Goal: Task Accomplishment & Management: Complete application form

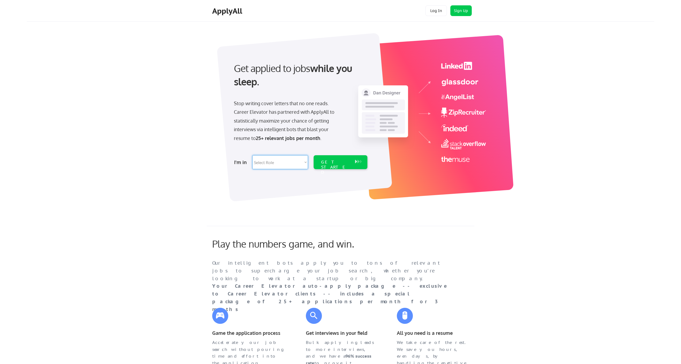
select select ""design""
click at [350, 162] on div "GET STARTED" at bounding box center [335, 168] width 29 height 16
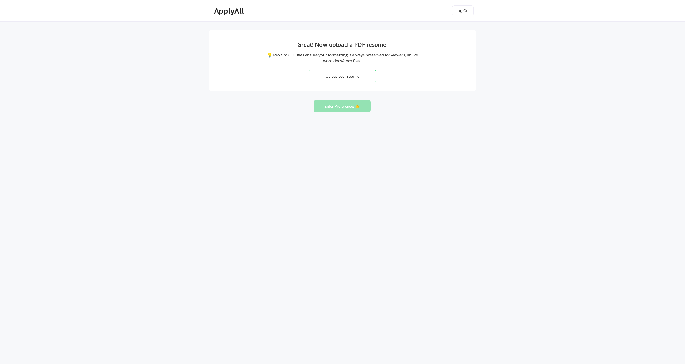
click at [343, 74] on input "file" at bounding box center [342, 76] width 67 height 12
type input "C:\fakepath\Jeremy Fultineer resume.pdf"
click at [334, 107] on button "Enter Preferences 👉" at bounding box center [342, 106] width 57 height 12
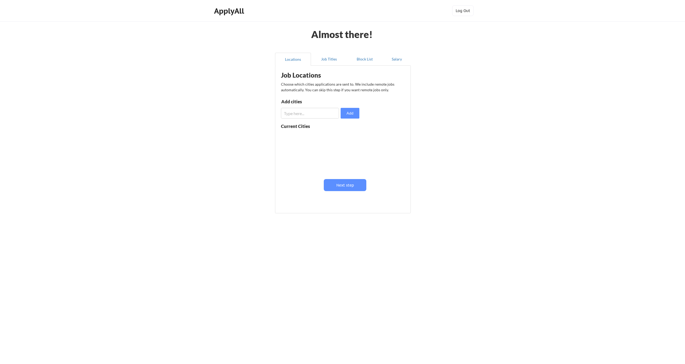
click at [332, 112] on input "input" at bounding box center [310, 113] width 58 height 11
type input "[GEOGRAPHIC_DATA], [GEOGRAPHIC_DATA]"
click at [357, 113] on button "Add" at bounding box center [350, 113] width 19 height 11
click at [295, 114] on input "input" at bounding box center [310, 113] width 58 height 11
type input "[GEOGRAPHIC_DATA], [GEOGRAPHIC_DATA]"
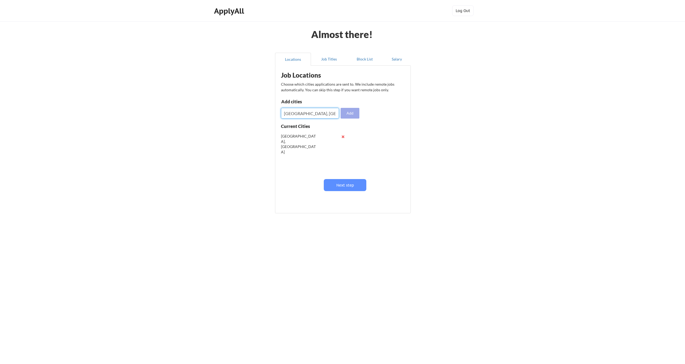
click at [352, 112] on button "Add" at bounding box center [350, 113] width 19 height 11
click at [329, 114] on input "input" at bounding box center [310, 113] width 58 height 11
type input "[GEOGRAPHIC_DATA], [GEOGRAPHIC_DATA]"
click at [347, 113] on button "Add" at bounding box center [350, 113] width 19 height 11
click at [337, 184] on button "Next step" at bounding box center [345, 185] width 43 height 12
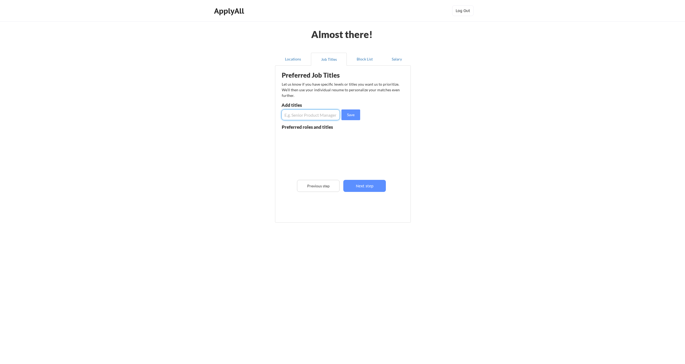
click at [319, 116] on input "input" at bounding box center [311, 115] width 58 height 11
type input "UI/UX Designer"
click at [355, 117] on button "Save" at bounding box center [351, 115] width 19 height 11
click at [324, 116] on input "input" at bounding box center [311, 115] width 58 height 11
drag, startPoint x: 299, startPoint y: 114, endPoint x: 334, endPoint y: 116, distance: 34.3
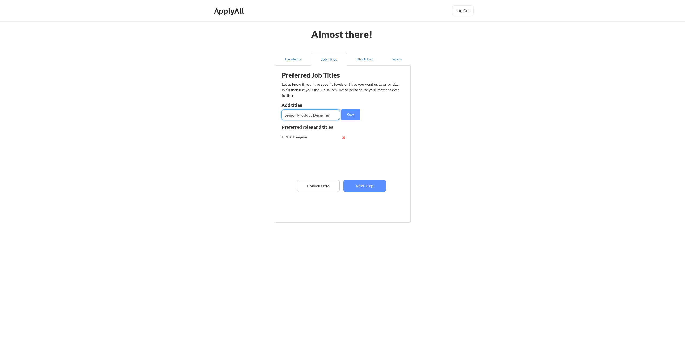
click at [333, 117] on input "input" at bounding box center [311, 115] width 58 height 11
type input "Senior Product Designer"
drag, startPoint x: 352, startPoint y: 117, endPoint x: 339, endPoint y: 119, distance: 12.7
click at [352, 117] on button "Save" at bounding box center [351, 115] width 19 height 11
click at [299, 116] on input "input" at bounding box center [311, 115] width 58 height 11
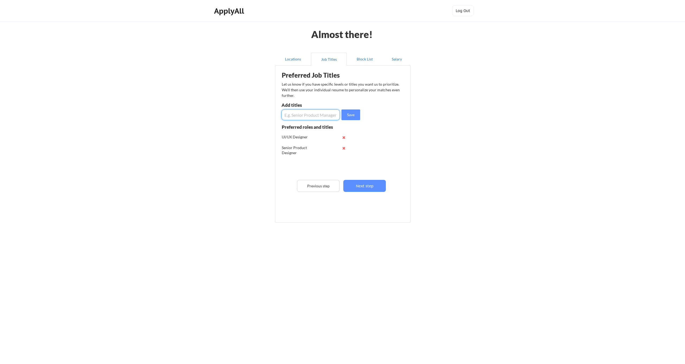
paste input "Product Designer"
type input "Product Designer"
click at [350, 115] on button "Save" at bounding box center [351, 115] width 19 height 11
click at [305, 116] on input "input" at bounding box center [311, 115] width 58 height 11
type input "UI Designer"
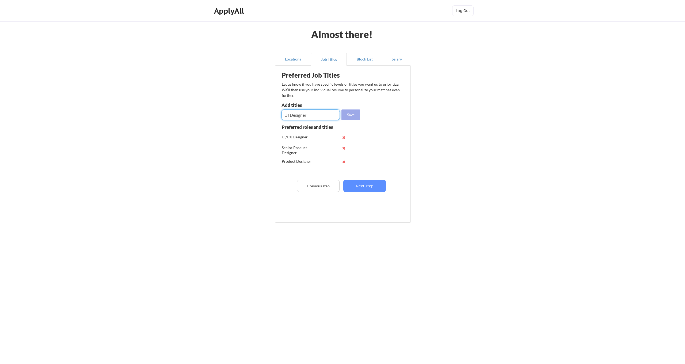
click at [357, 116] on button "Save" at bounding box center [351, 115] width 19 height 11
click at [304, 117] on input "input" at bounding box center [311, 115] width 58 height 11
type input "UX Designer"
click at [355, 115] on button "Save" at bounding box center [351, 115] width 19 height 11
click at [318, 115] on input "input" at bounding box center [311, 115] width 58 height 11
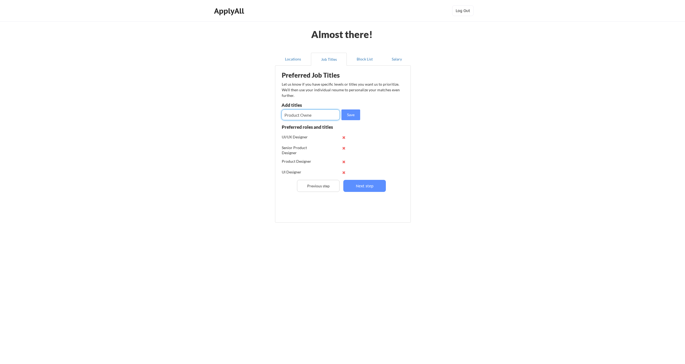
type input "Product Owner"
drag, startPoint x: 320, startPoint y: 114, endPoint x: 233, endPoint y: 113, distance: 87.0
click at [233, 112] on div "Almost there! Locations Job Titles Block List Salary Preferred Job Titles Let u…" at bounding box center [342, 182] width 685 height 364
type input "Lead Visual Designer"
click at [350, 116] on button "Save" at bounding box center [351, 115] width 19 height 11
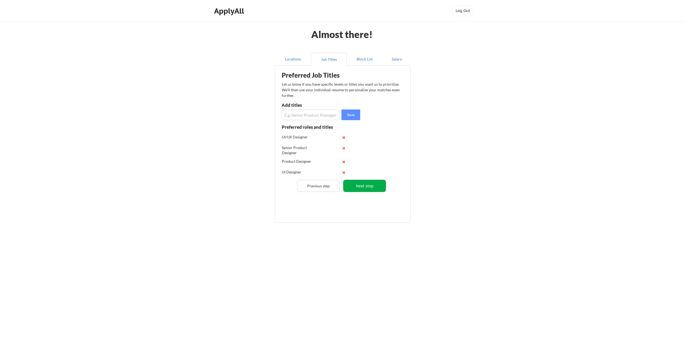
click at [372, 184] on button "Next step" at bounding box center [365, 186] width 43 height 12
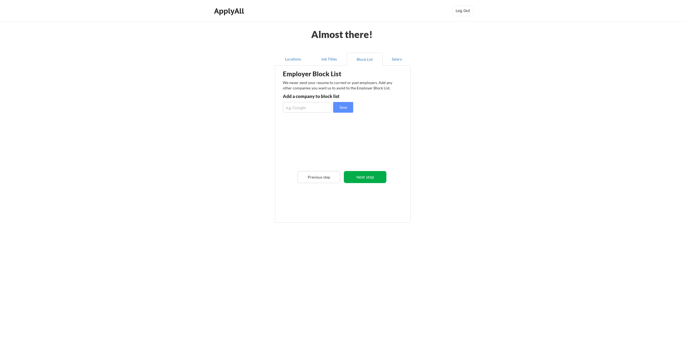
click at [371, 178] on button "Next step" at bounding box center [365, 177] width 43 height 12
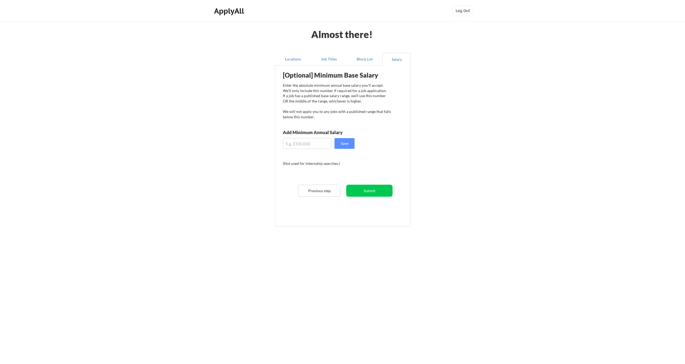
click at [307, 143] on input "input" at bounding box center [307, 143] width 49 height 11
type input "$5"
click at [291, 144] on input "input" at bounding box center [307, 143] width 49 height 11
type input "$85,000"
click at [367, 190] on button "Submit" at bounding box center [369, 191] width 46 height 12
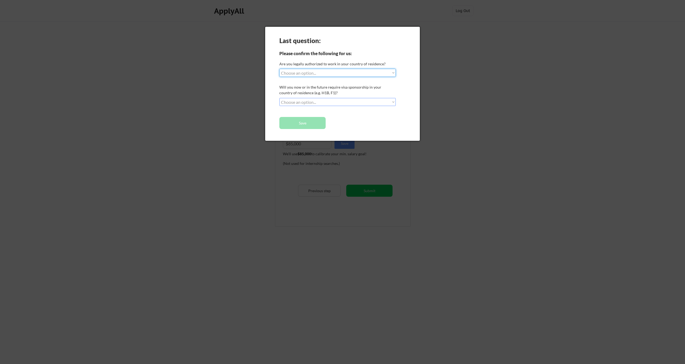
select select ""yes__i_am_a_[DEMOGRAPHIC_DATA]""
select select ""no__i_will_not_need_sponsorship""
click at [319, 123] on button "Save" at bounding box center [303, 123] width 46 height 12
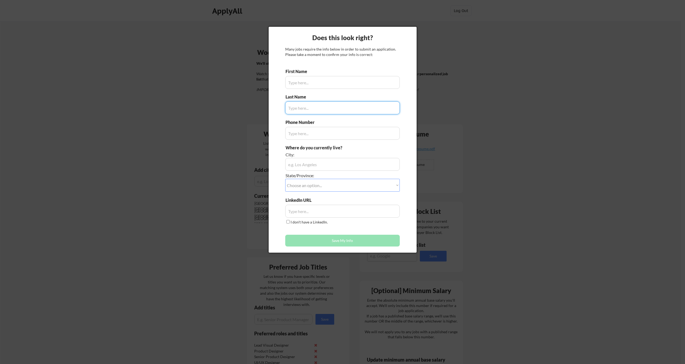
type input "Jeremy"
type input "(813) 614-4752"
type input "Fultineer"
click at [408, 119] on div "Does this look right? Many jobs require the info below in order to submit an ap…" at bounding box center [343, 140] width 148 height 226
type input "R"
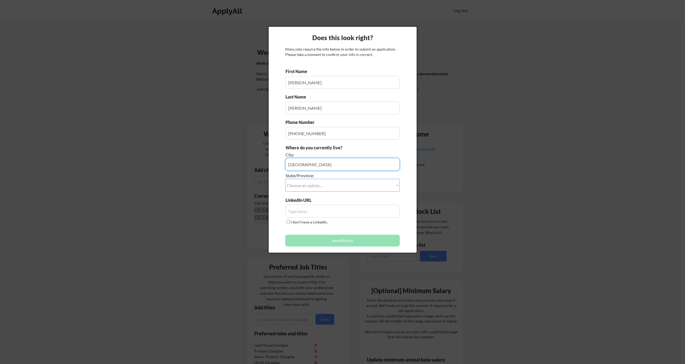
type input "[GEOGRAPHIC_DATA]"
select select ""Florida""
click at [326, 214] on input "input" at bounding box center [342, 211] width 115 height 13
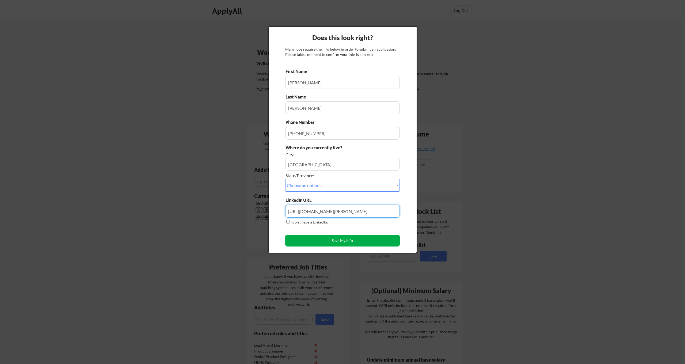
type input "http://www.linkedin.com/in/jer-fultineer"
click at [326, 239] on button "Save My Info" at bounding box center [342, 241] width 115 height 12
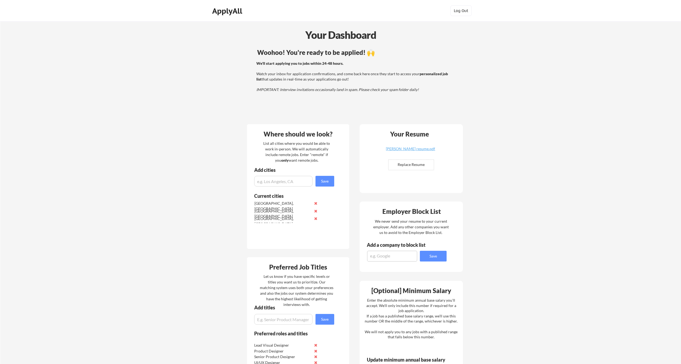
click at [525, 65] on div "Your Dashboard Woohoo! You're ready to be applied! 🙌 We'll start applying you t…" at bounding box center [340, 281] width 681 height 521
